Goal: Transaction & Acquisition: Purchase product/service

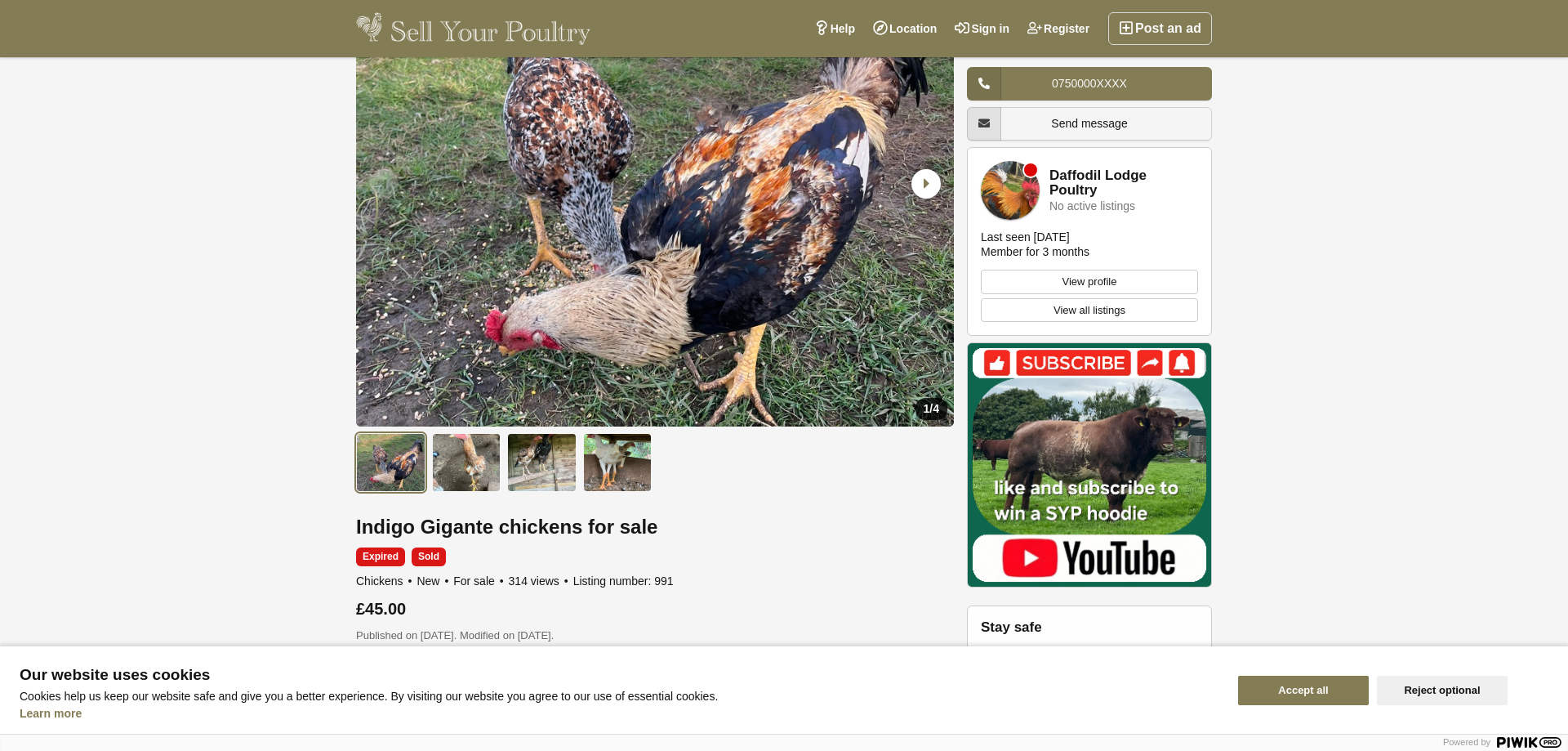
scroll to position [191, 0]
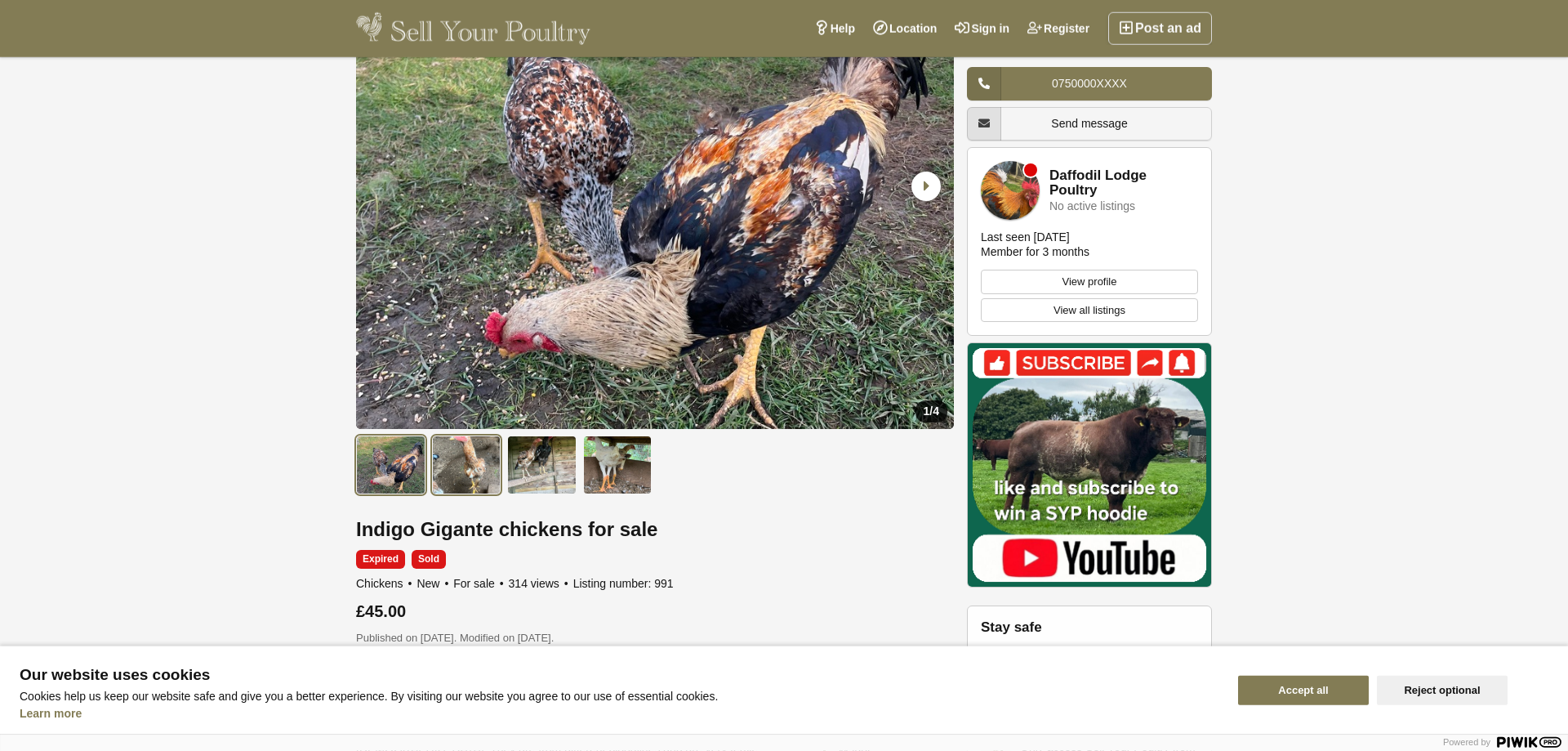
click at [491, 456] on img at bounding box center [466, 465] width 69 height 59
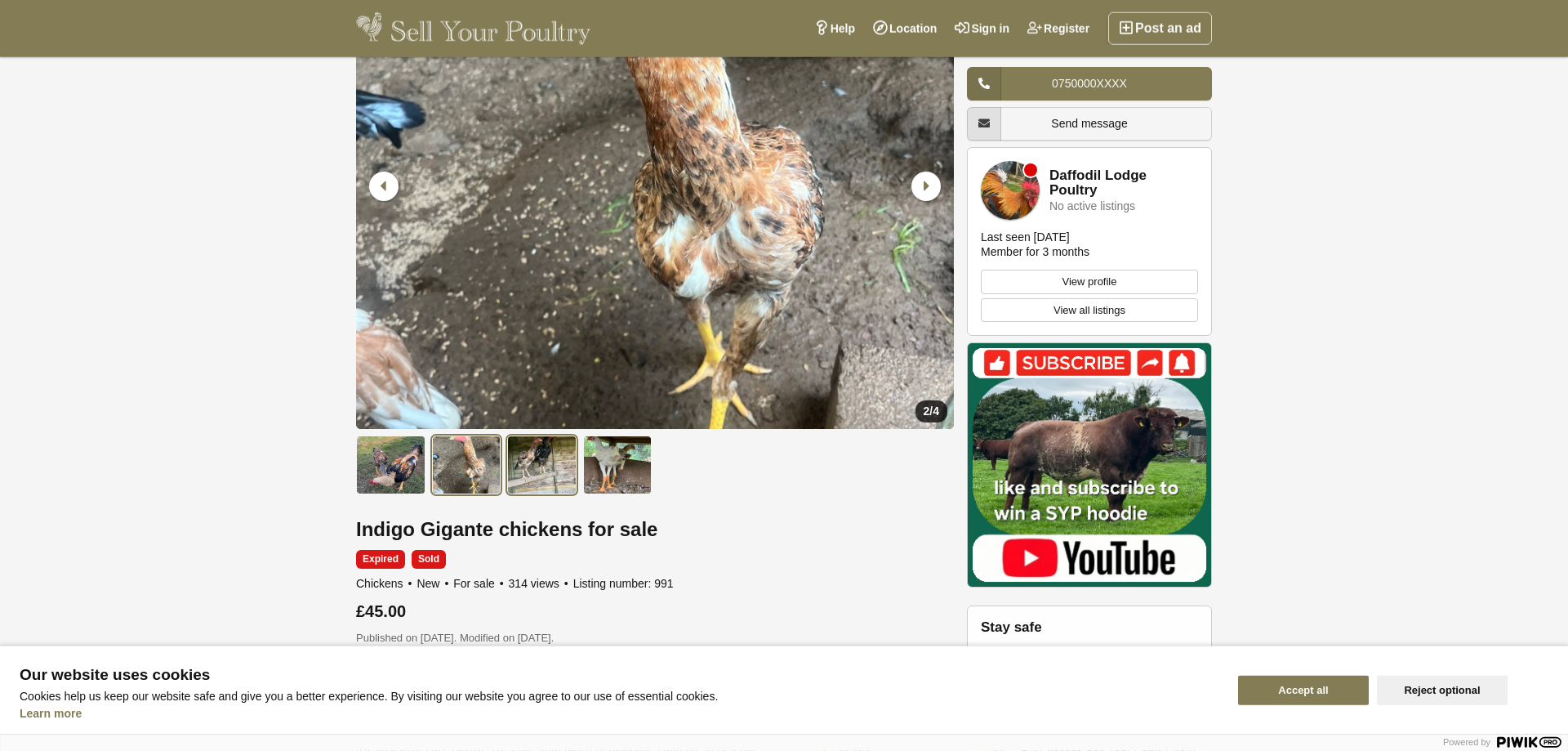
click at [539, 464] on img at bounding box center [541, 465] width 69 height 59
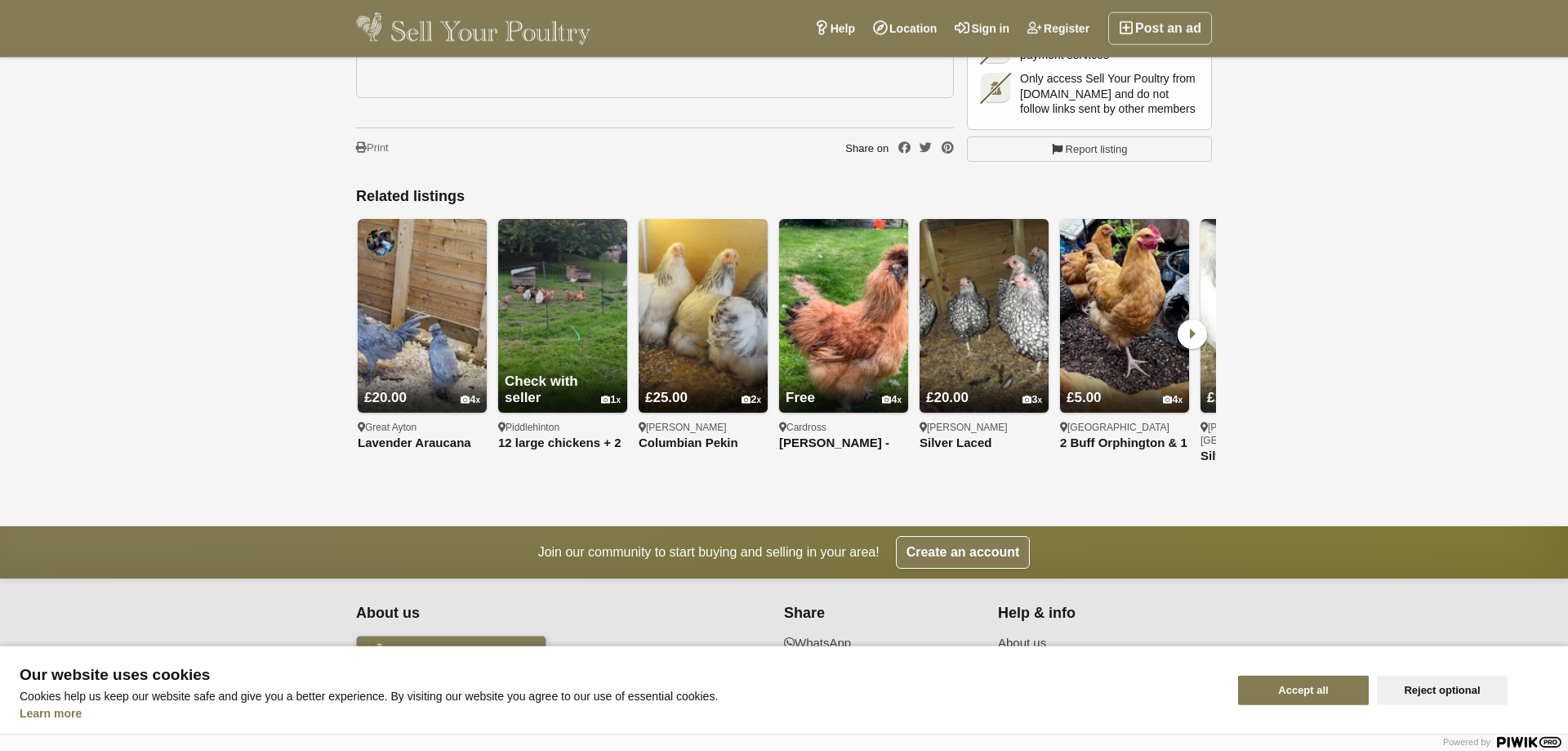
scroll to position [1244, 0]
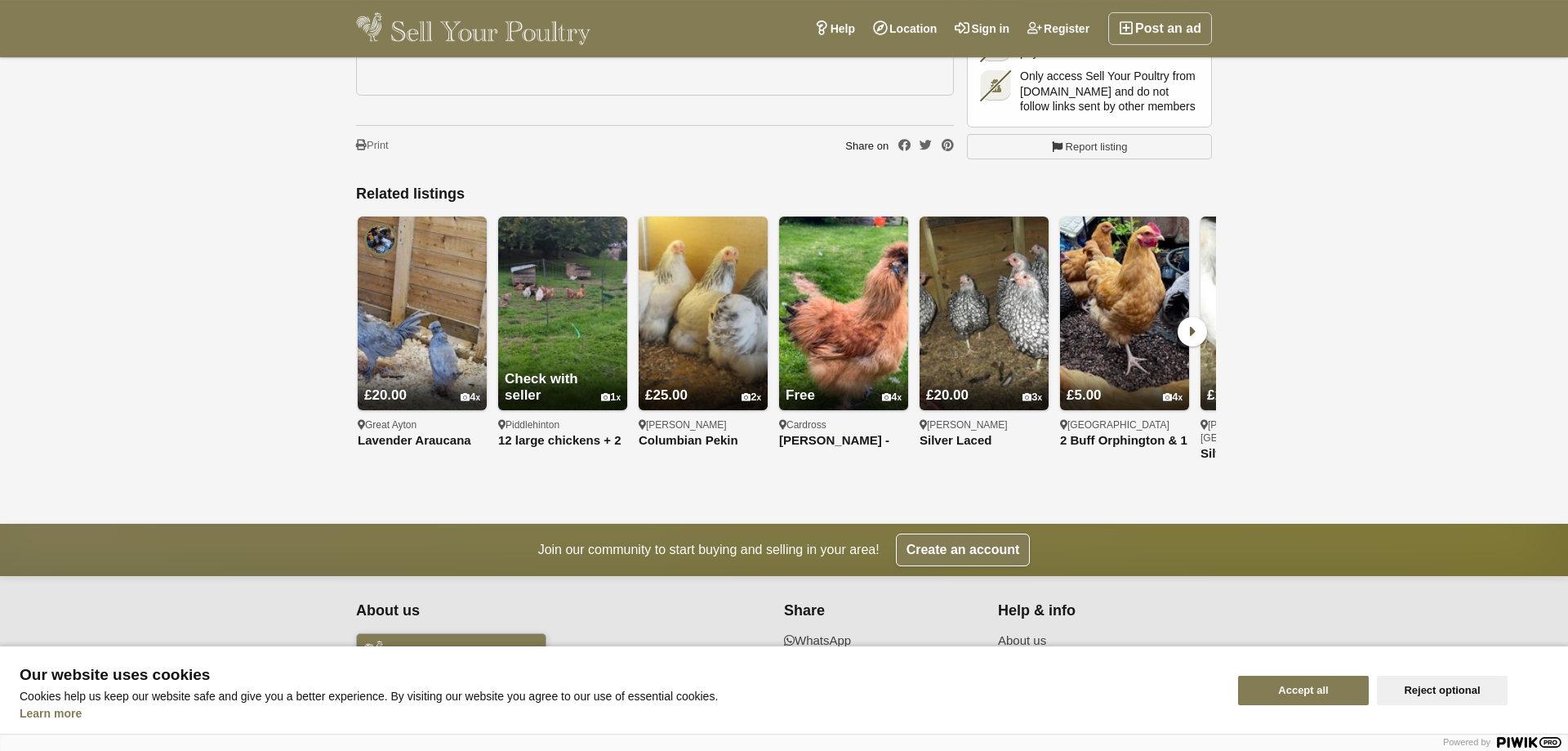
click at [1186, 317] on icon at bounding box center [1193, 332] width 30 height 30
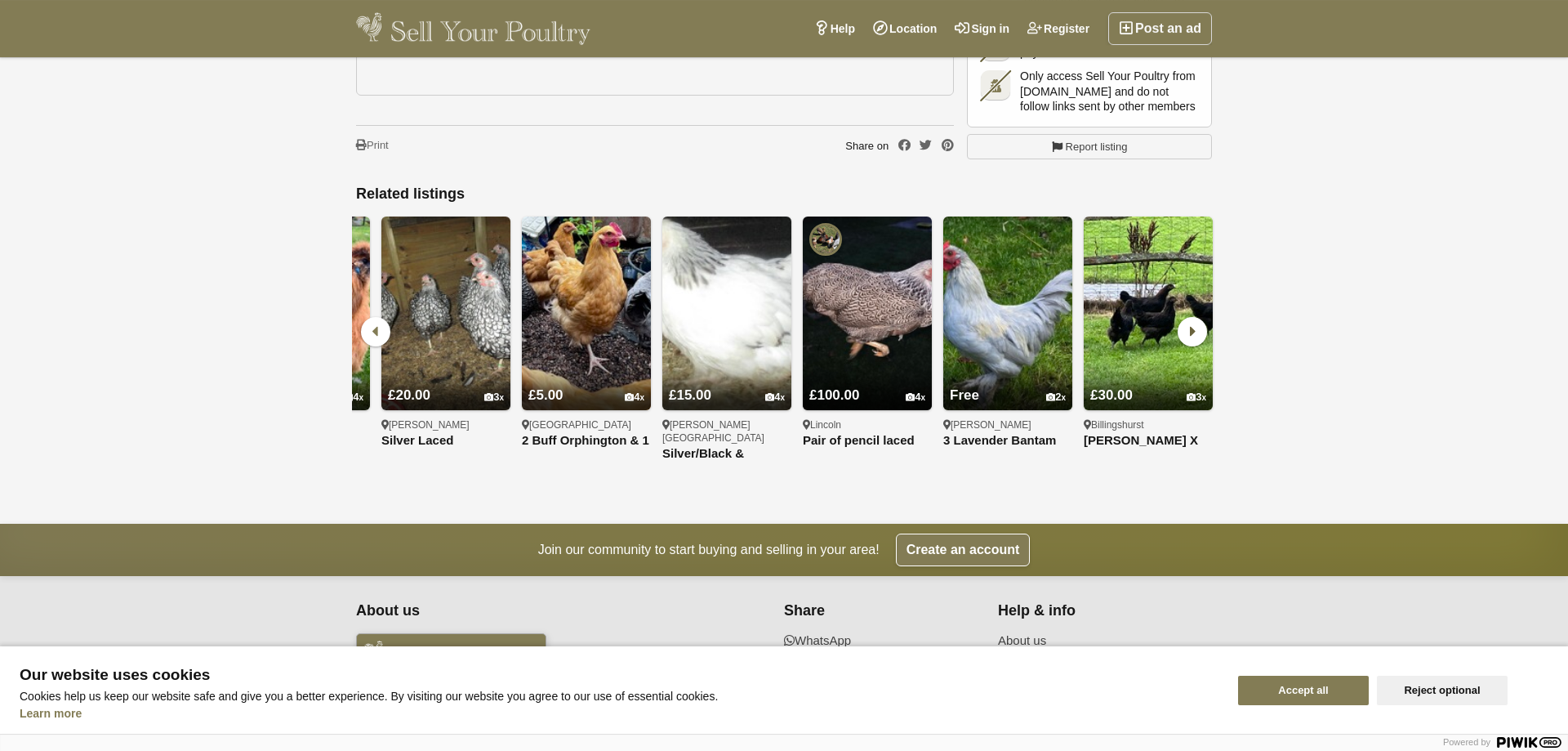
scroll to position [0, 562]
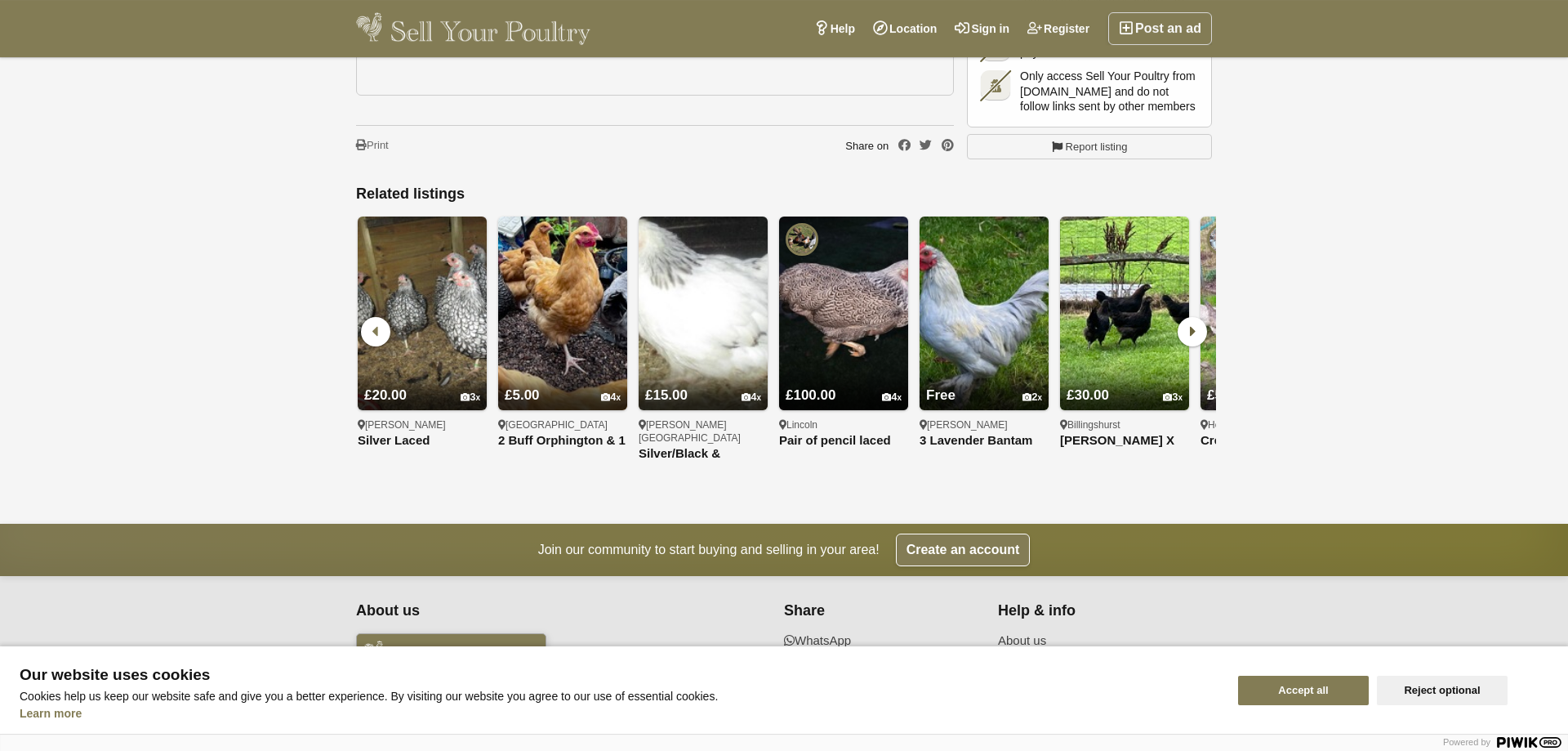
click at [1186, 317] on icon at bounding box center [1193, 332] width 30 height 30
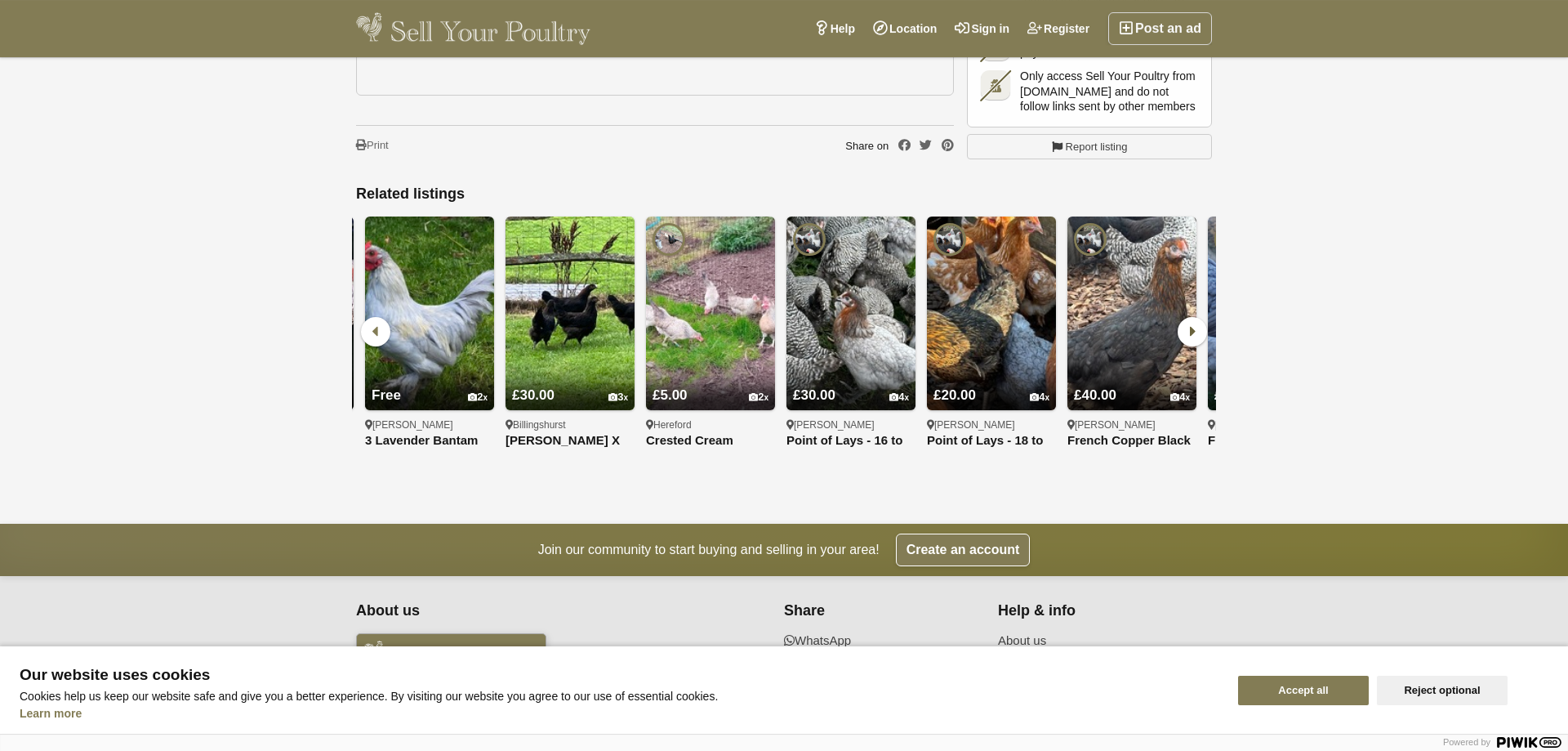
scroll to position [0, 1124]
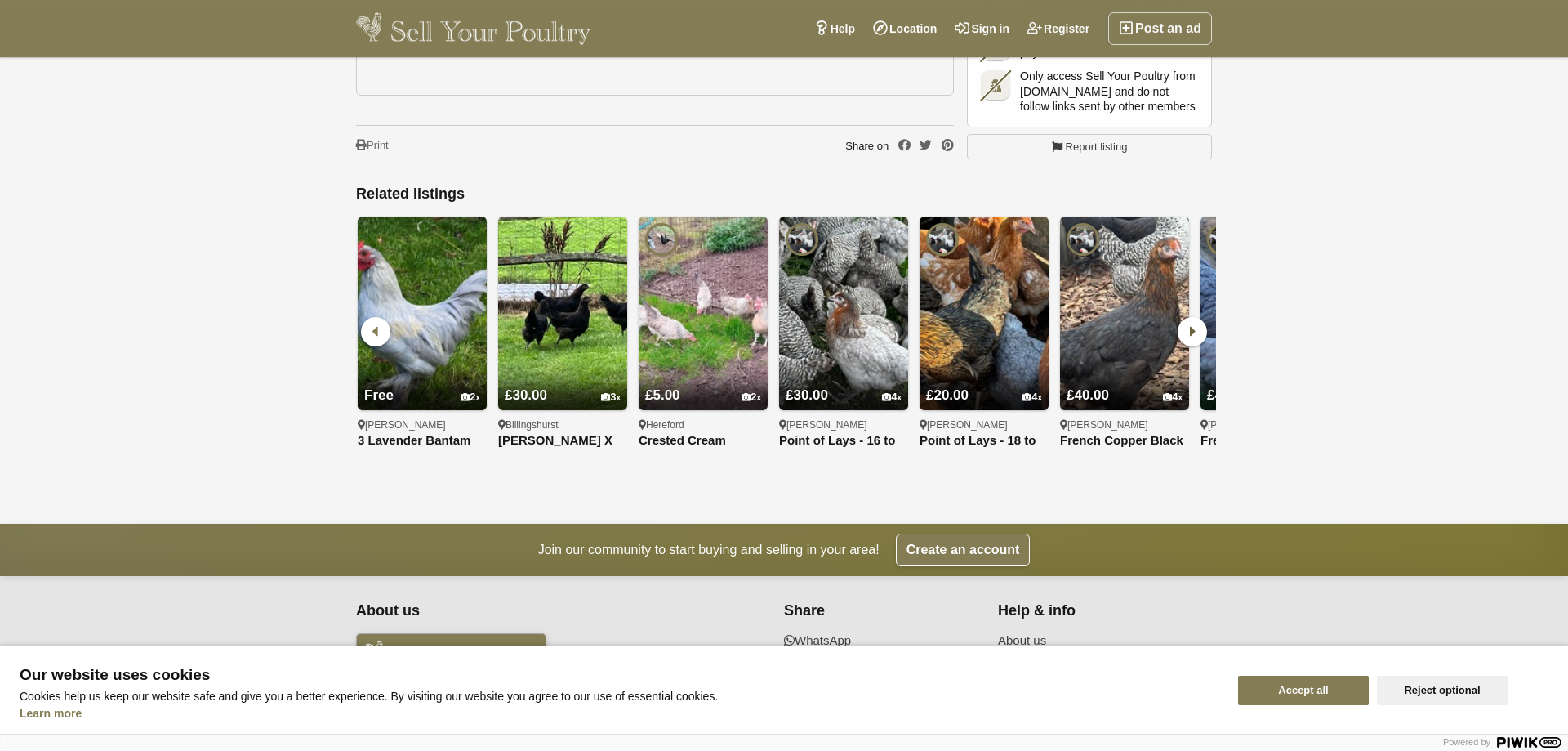
click at [1186, 317] on icon at bounding box center [1193, 332] width 30 height 30
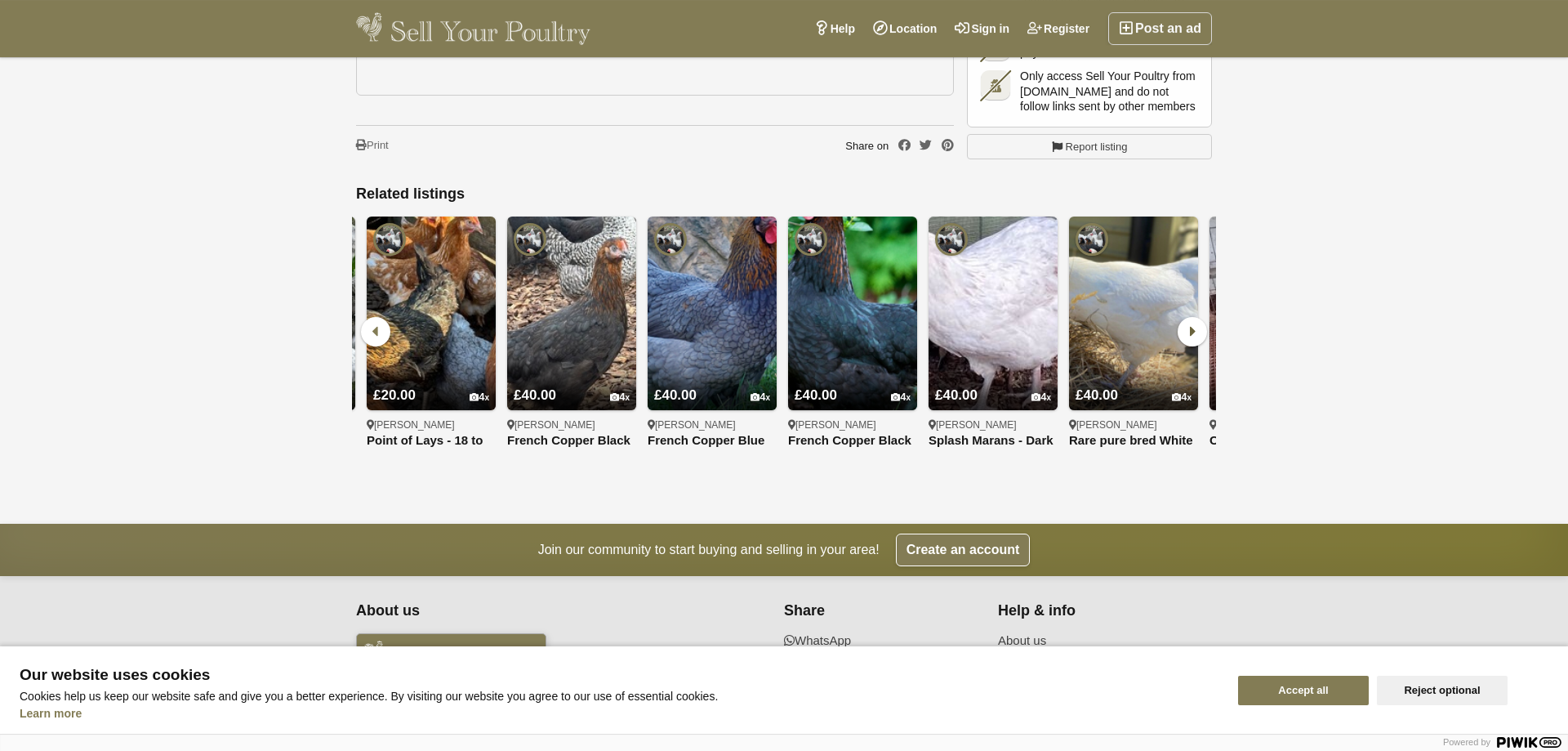
scroll to position [0, 1686]
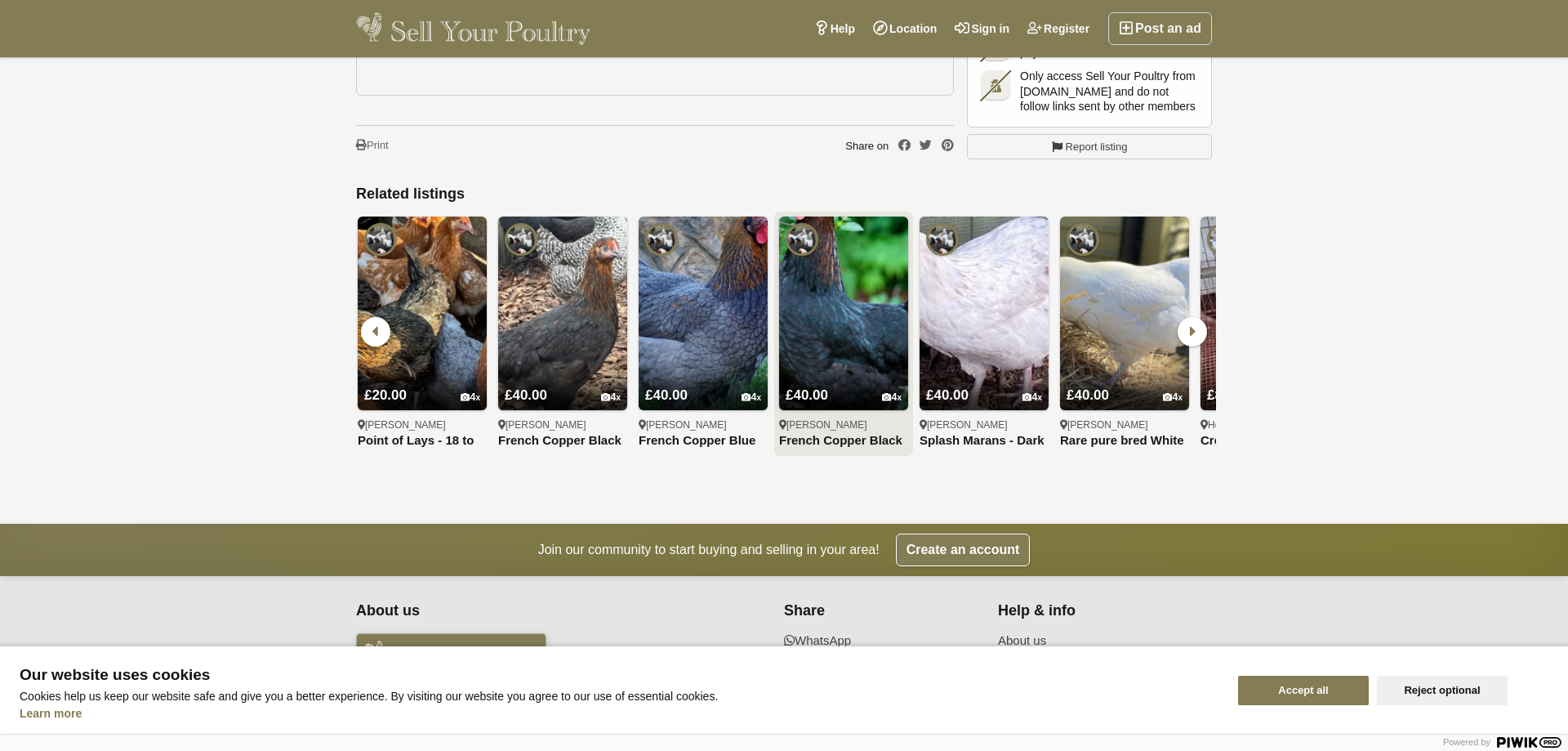
click at [826, 287] on img at bounding box center [844, 313] width 129 height 194
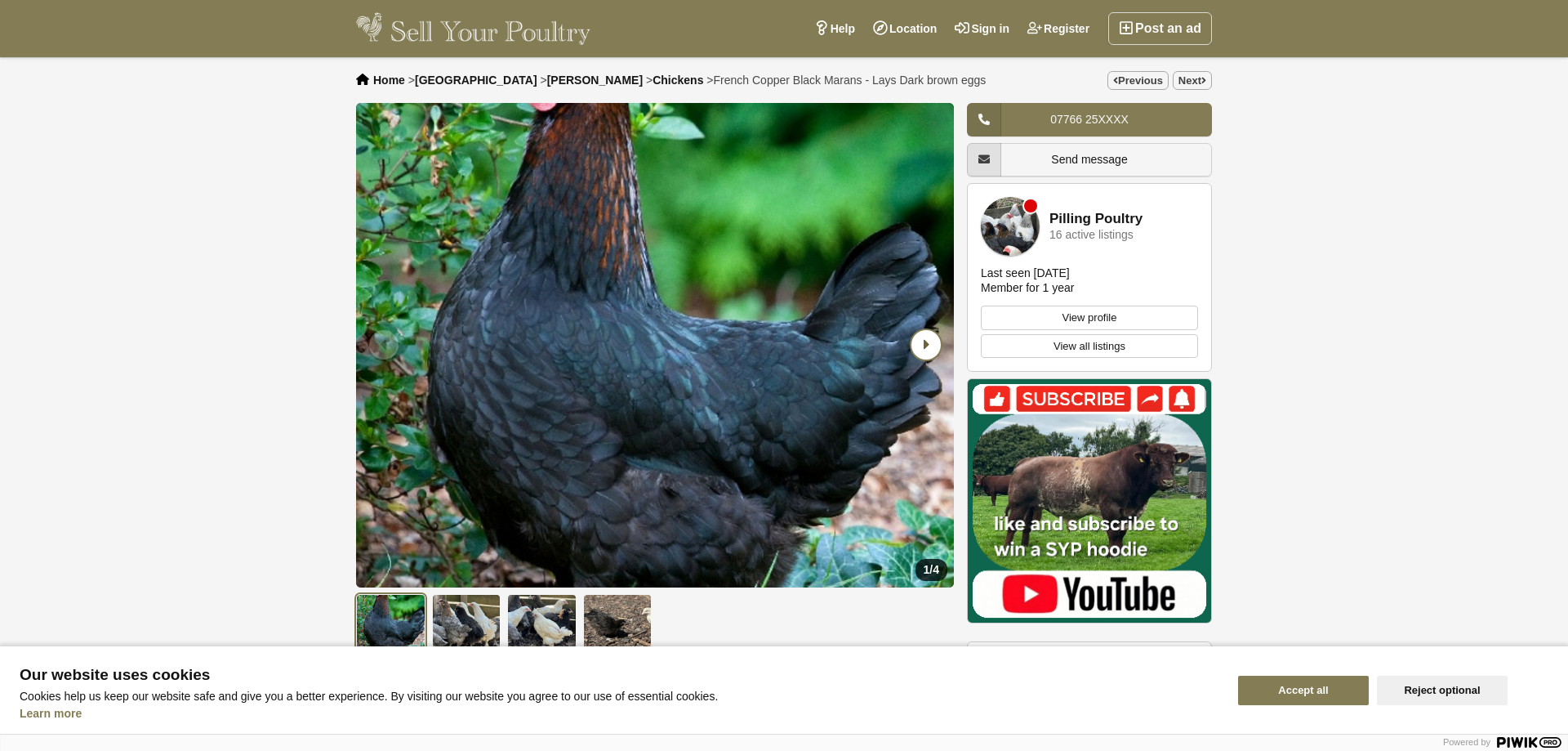
click at [924, 338] on icon "Next slide" at bounding box center [926, 345] width 30 height 30
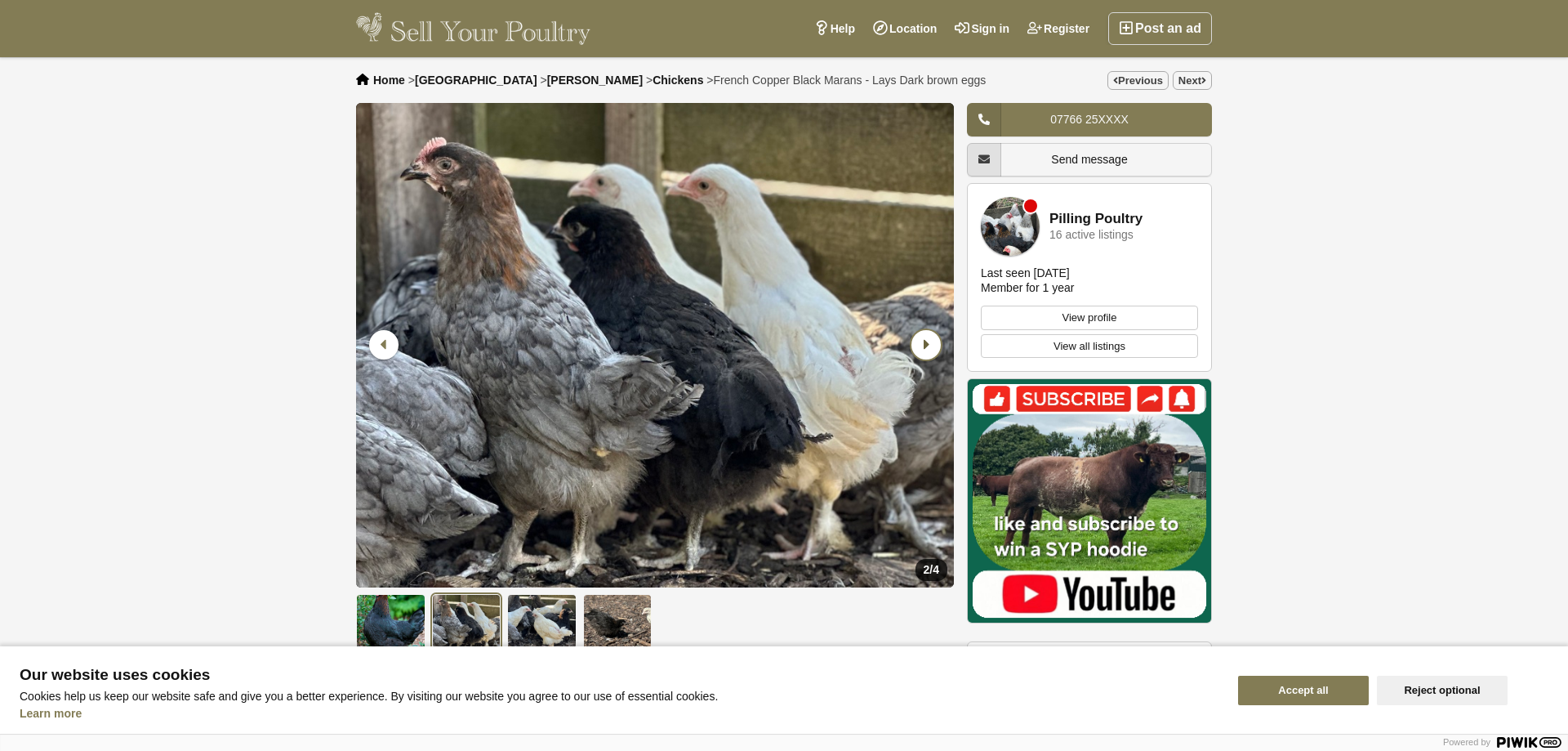
click at [923, 342] on icon "Next slide" at bounding box center [926, 345] width 30 height 30
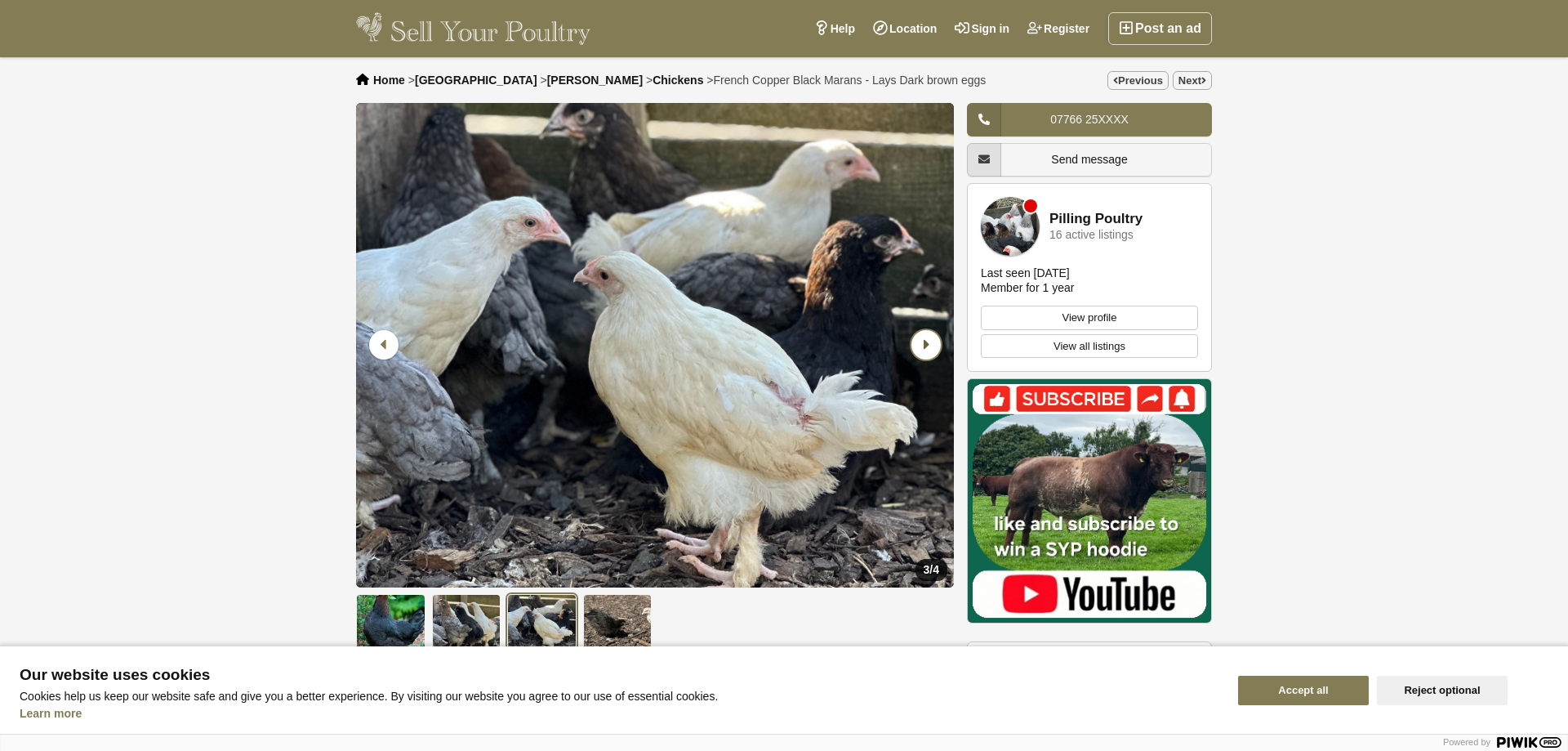
click at [923, 342] on icon "Next slide" at bounding box center [926, 345] width 30 height 30
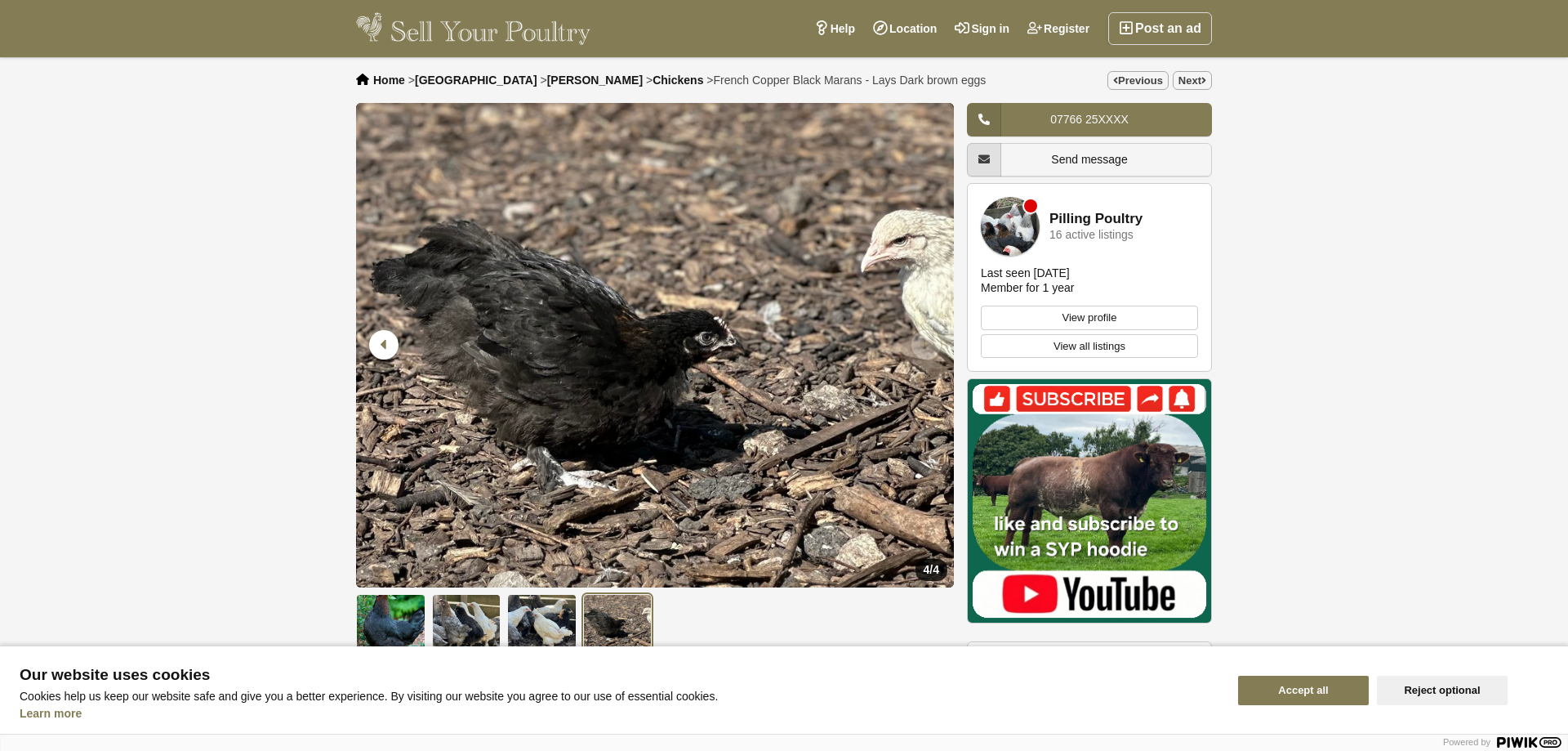
click at [928, 341] on icon "Next slide" at bounding box center [926, 345] width 30 height 30
